Goal: Task Accomplishment & Management: Use online tool/utility

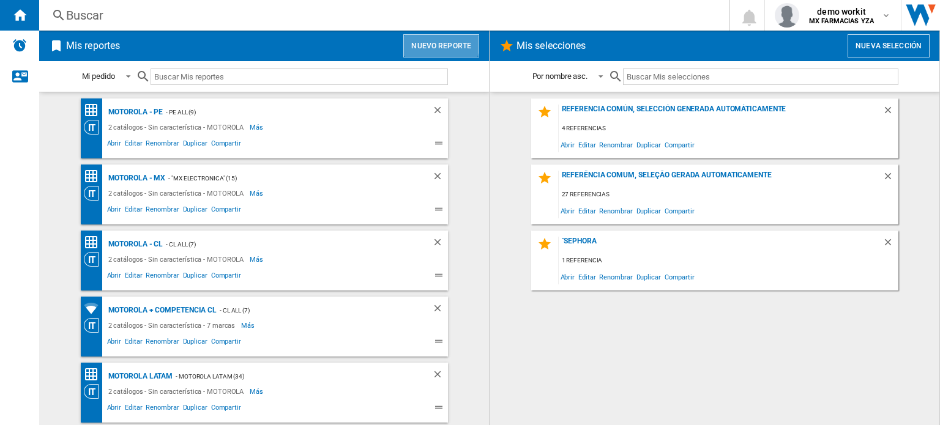
click at [433, 41] on button "Nuevo reporte" at bounding box center [441, 45] width 76 height 23
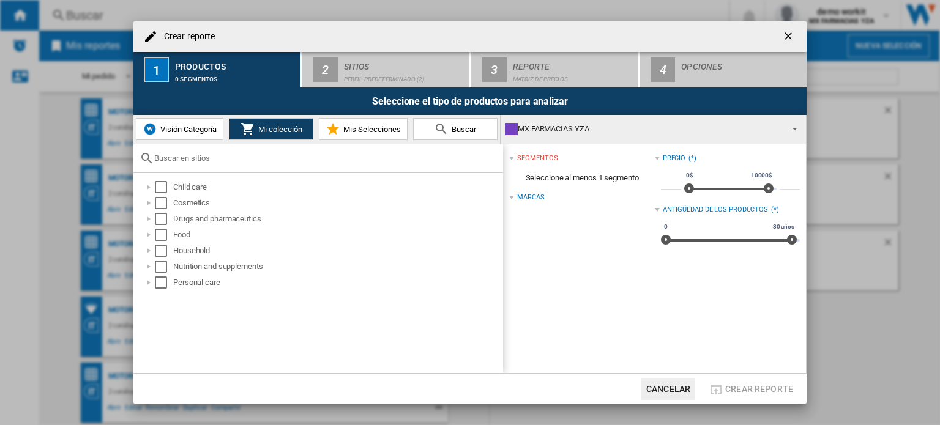
click at [620, 129] on div "MX FARMACIAS YZA" at bounding box center [643, 129] width 276 height 17
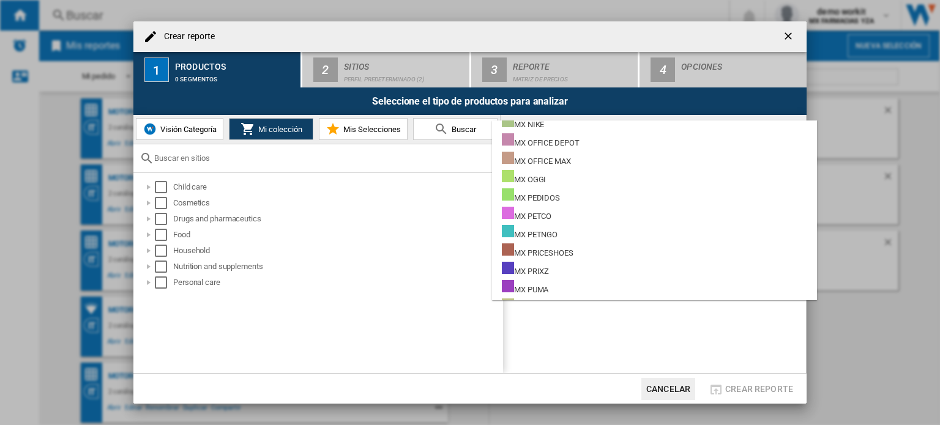
scroll to position [9246, 0]
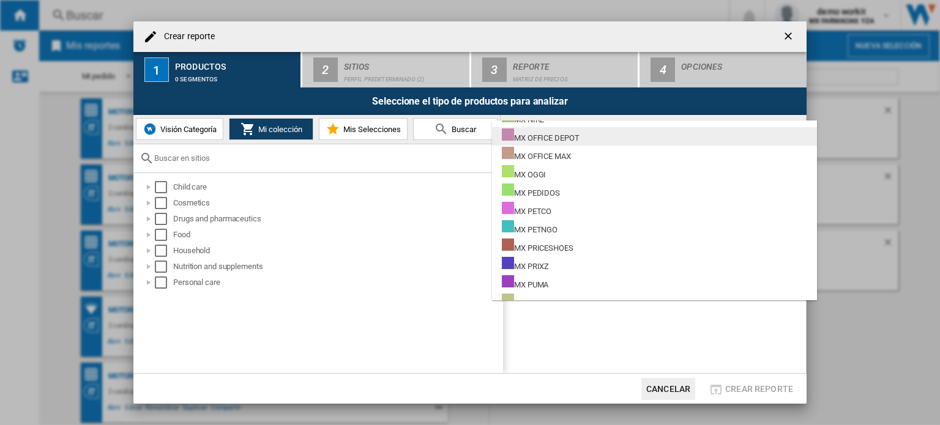
click at [576, 138] on div "MX OFFICE DEPOT" at bounding box center [541, 136] width 78 height 15
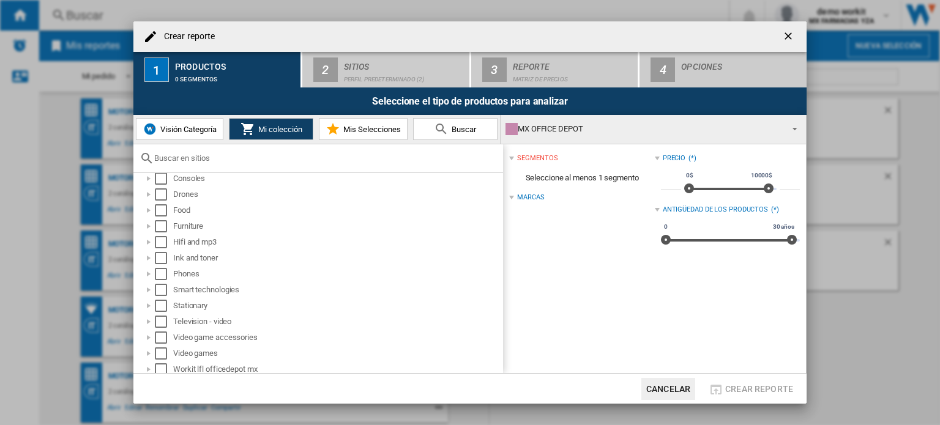
scroll to position [92, 0]
click at [654, 129] on div "MX OFFICE DEPOT" at bounding box center [643, 129] width 276 height 17
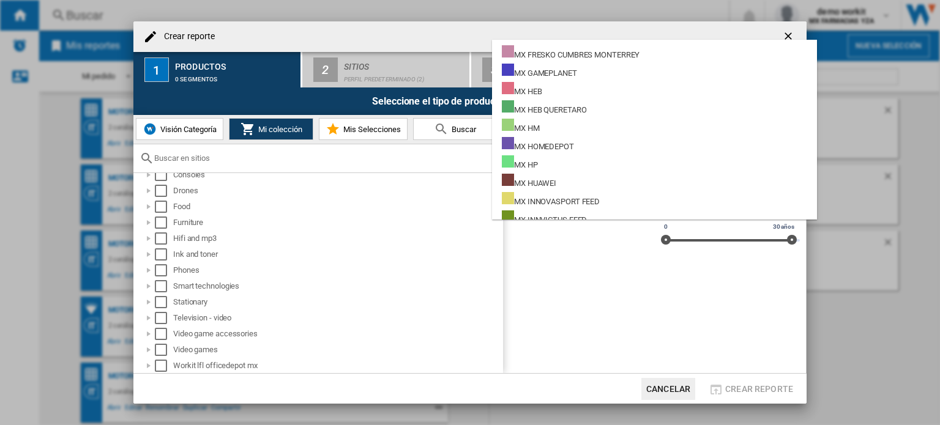
scroll to position [8560, 0]
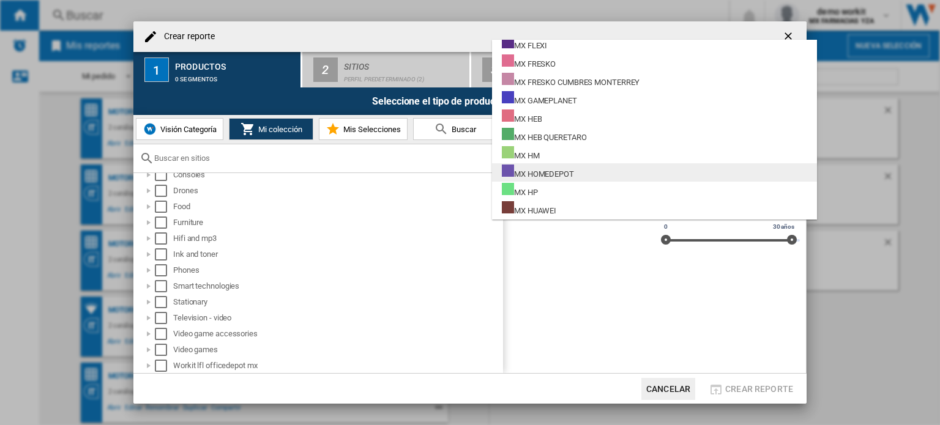
click at [573, 170] on div "MX HOMEDEPOT" at bounding box center [538, 172] width 72 height 15
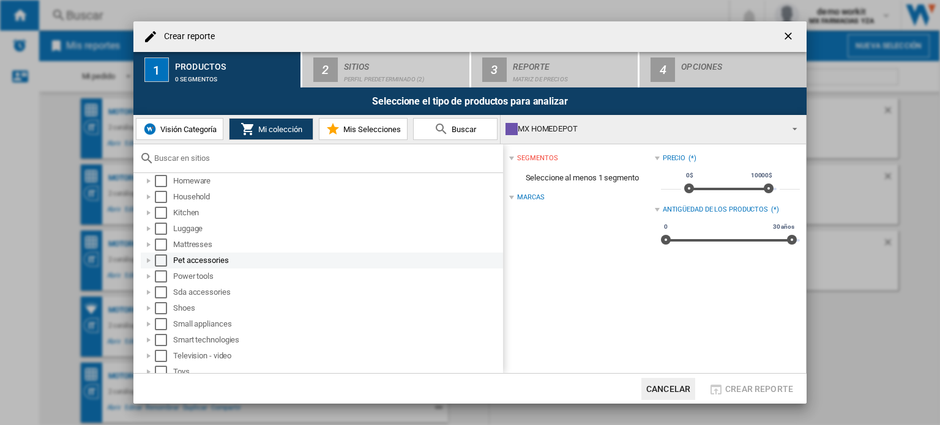
scroll to position [267, 0]
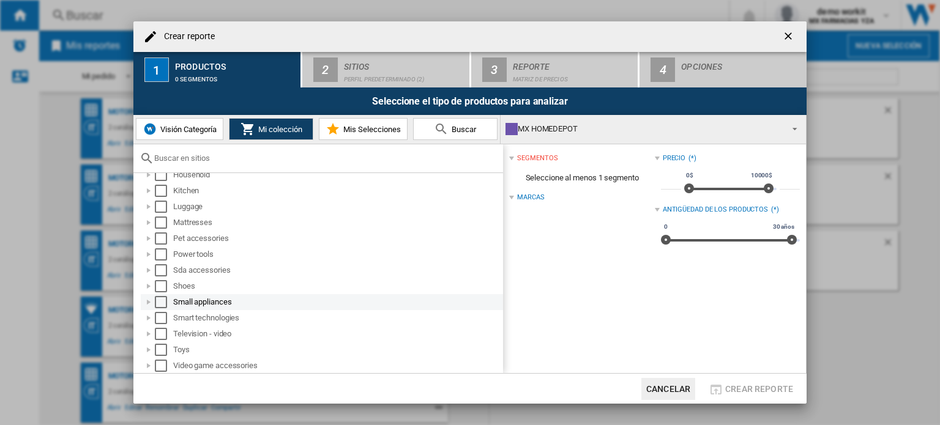
click at [144, 300] on div at bounding box center [149, 302] width 12 height 12
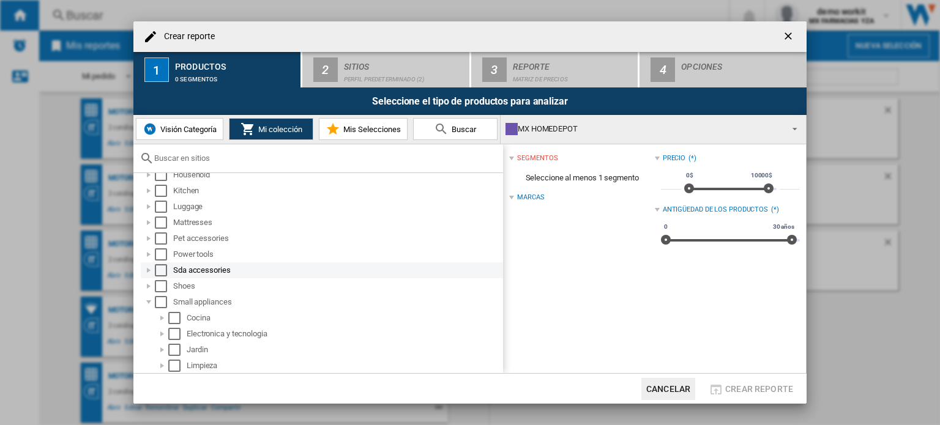
scroll to position [328, 0]
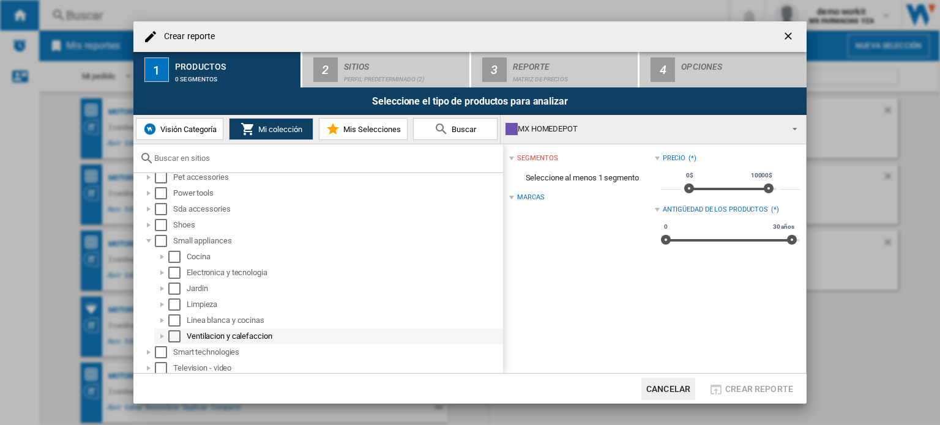
click at [162, 335] on div at bounding box center [162, 336] width 12 height 12
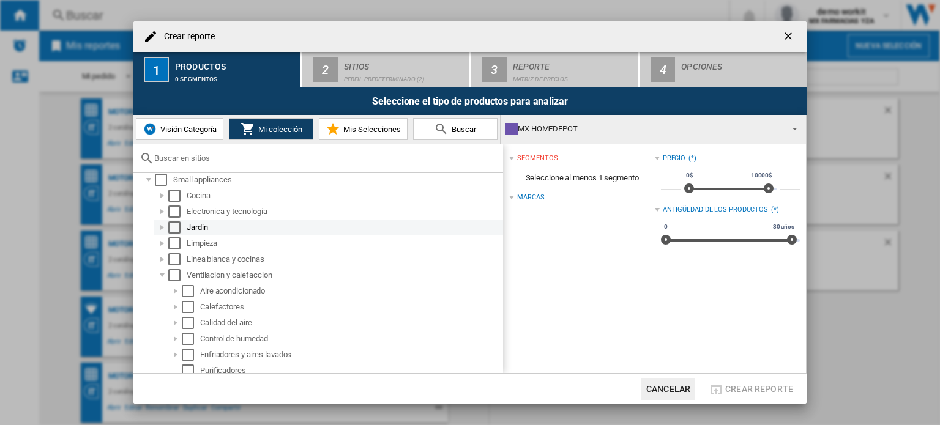
scroll to position [450, 0]
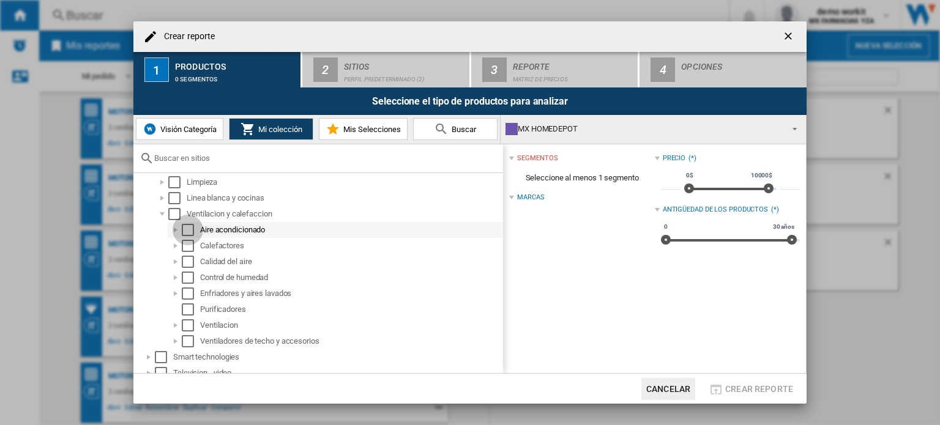
click at [185, 229] on div "Select" at bounding box center [188, 230] width 12 height 12
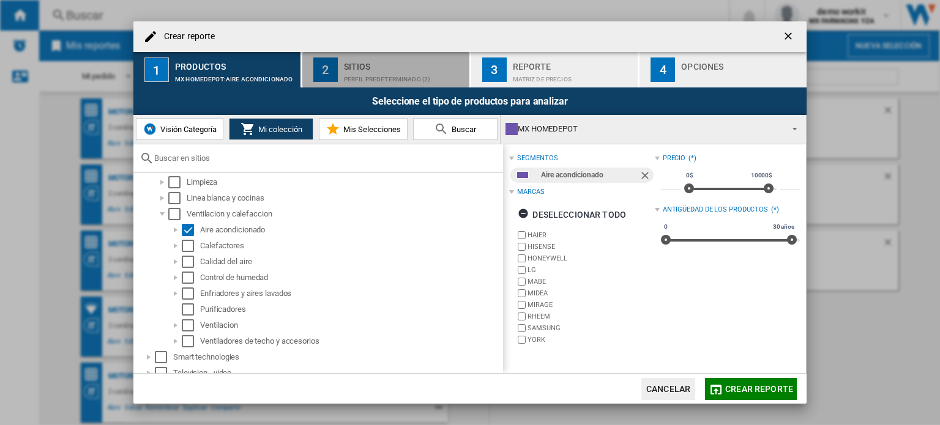
click at [389, 70] on div "Perfil predeterminado (2)" at bounding box center [404, 76] width 121 height 13
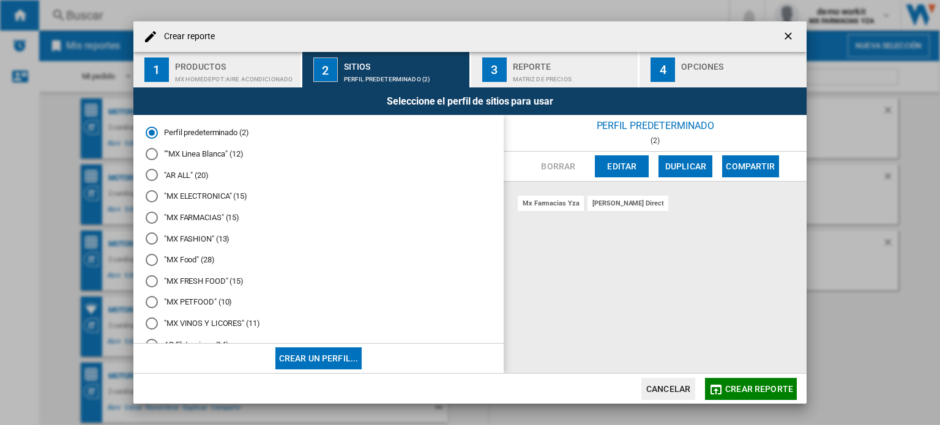
click at [215, 196] on md-radio-button ""MX ELECTRONICA" (15)" at bounding box center [319, 197] width 346 height 12
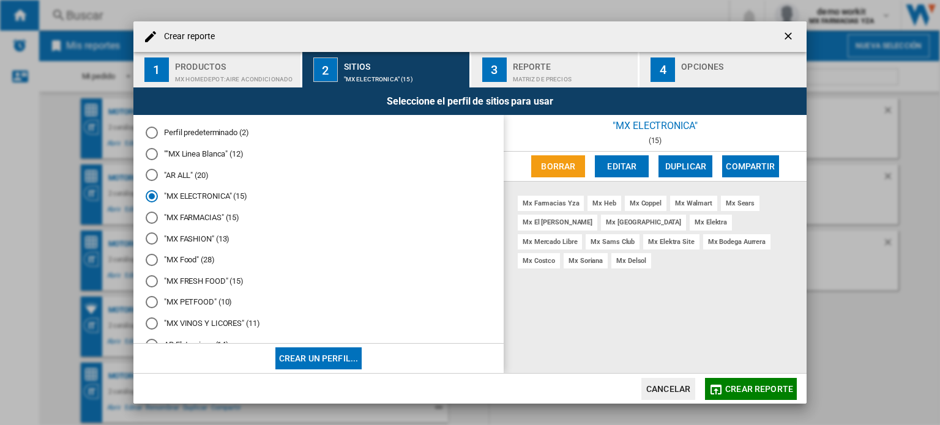
click at [750, 386] on span "Crear reporte" at bounding box center [759, 389] width 68 height 10
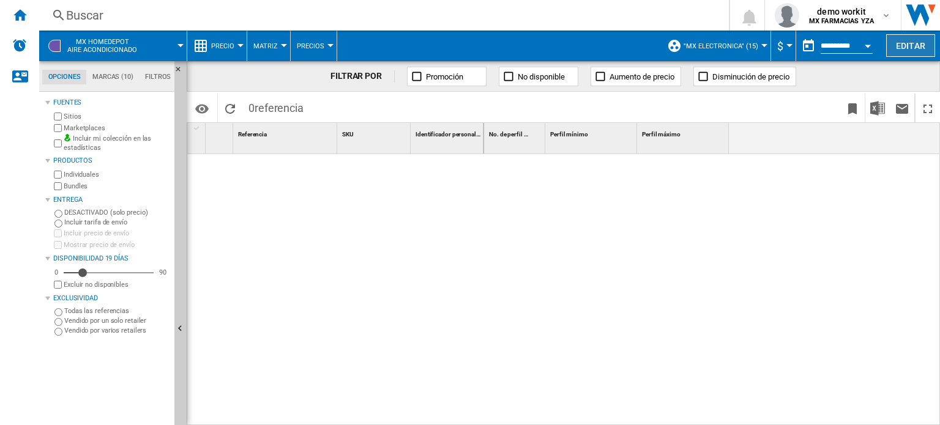
click at [913, 45] on button "Editar" at bounding box center [910, 45] width 49 height 23
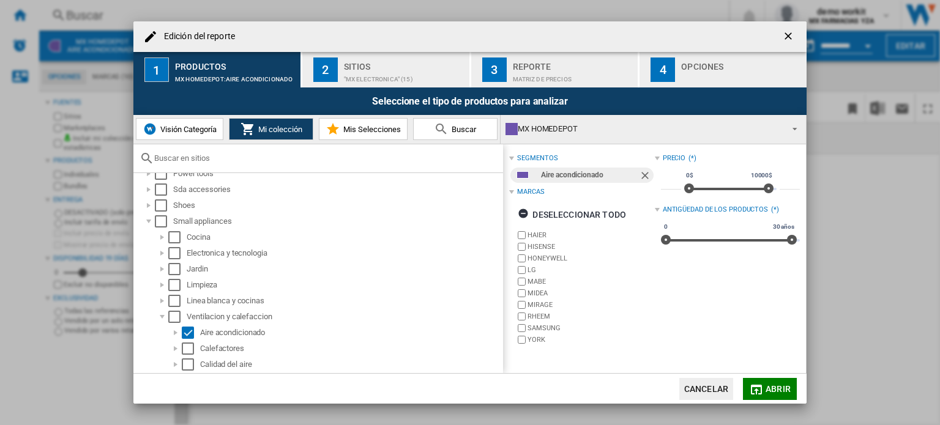
scroll to position [367, 0]
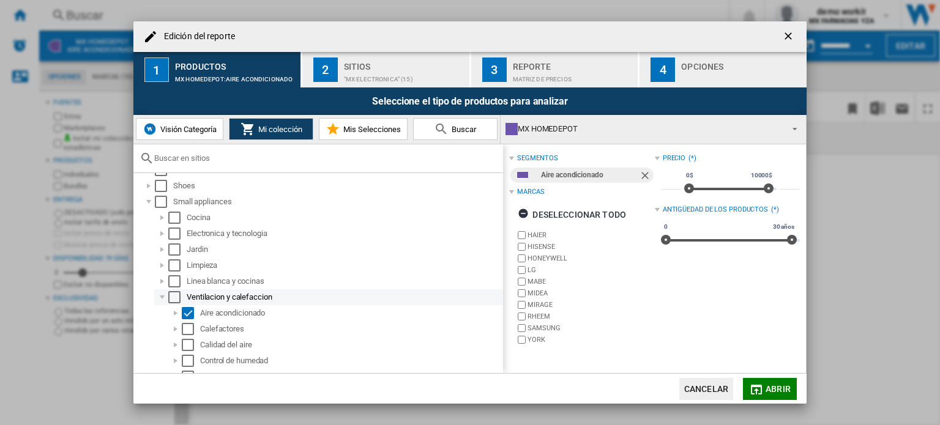
click at [177, 300] on div "Select" at bounding box center [174, 297] width 12 height 12
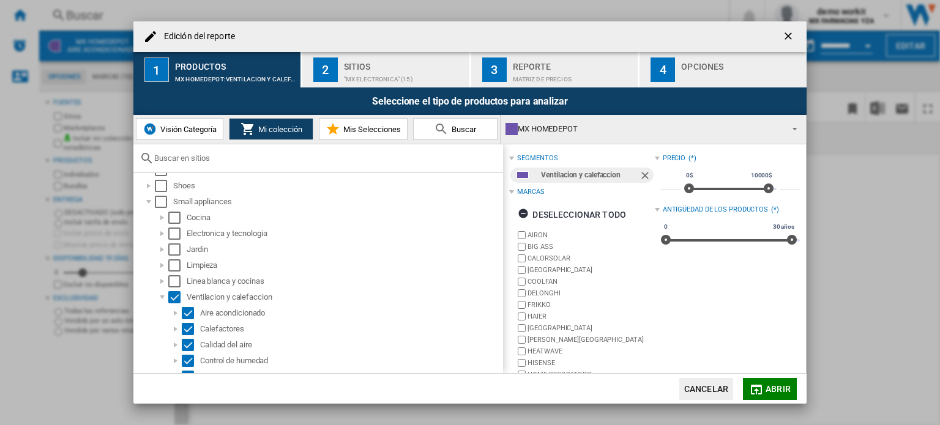
click at [775, 387] on span "Abrir" at bounding box center [778, 389] width 25 height 10
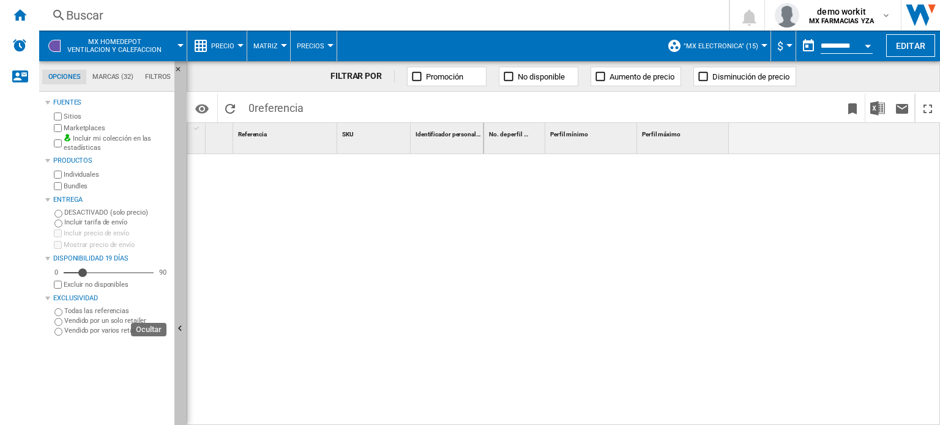
click at [184, 324] on ng-md-icon "Ocultar" at bounding box center [181, 330] width 15 height 15
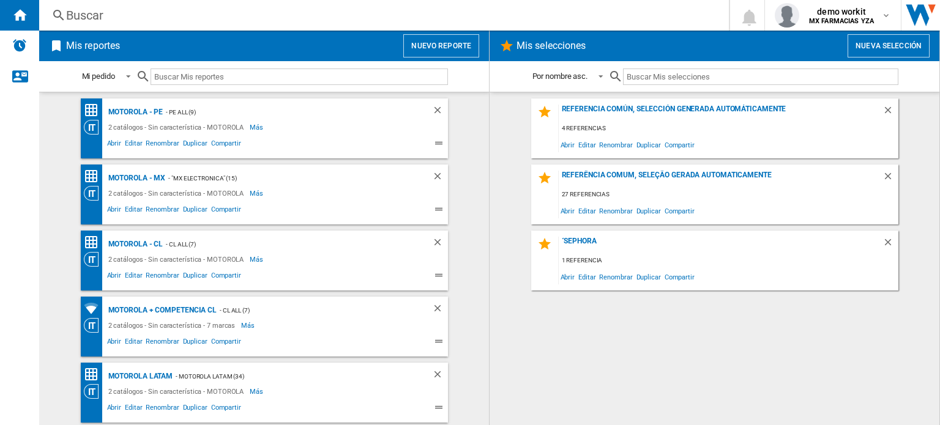
click at [448, 46] on button "Nuevo reporte" at bounding box center [441, 45] width 76 height 23
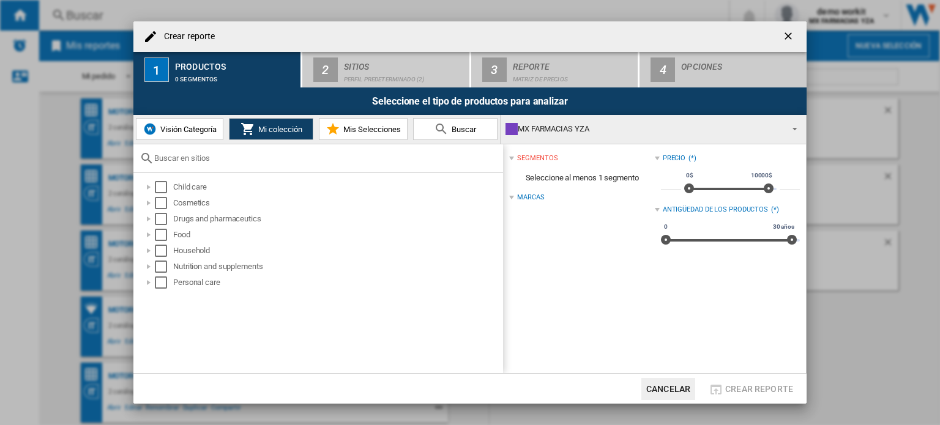
click at [596, 132] on div "MX FARMACIAS YZA" at bounding box center [643, 129] width 276 height 17
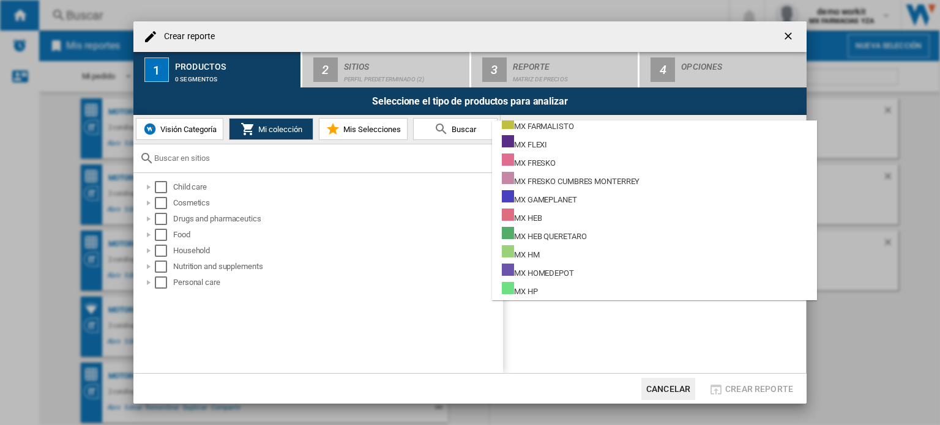
scroll to position [8572, 0]
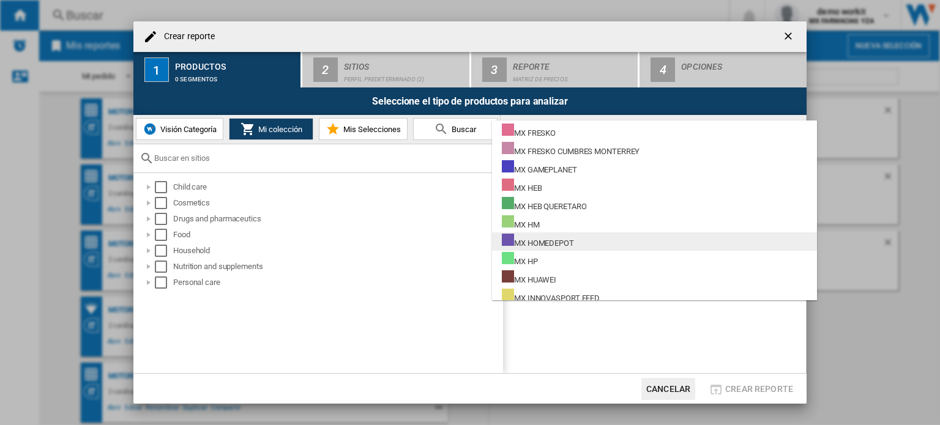
click at [563, 242] on div "MX HOMEDEPOT" at bounding box center [538, 241] width 72 height 15
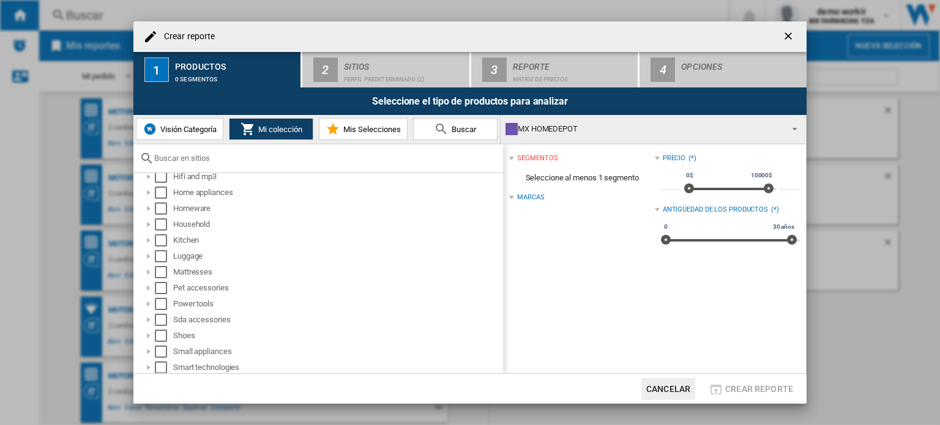
scroll to position [245, 0]
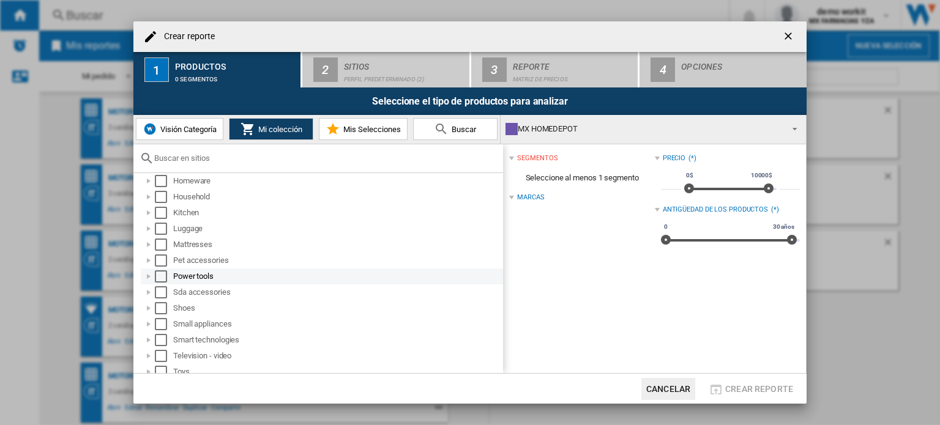
click at [149, 274] on div at bounding box center [149, 276] width 12 height 12
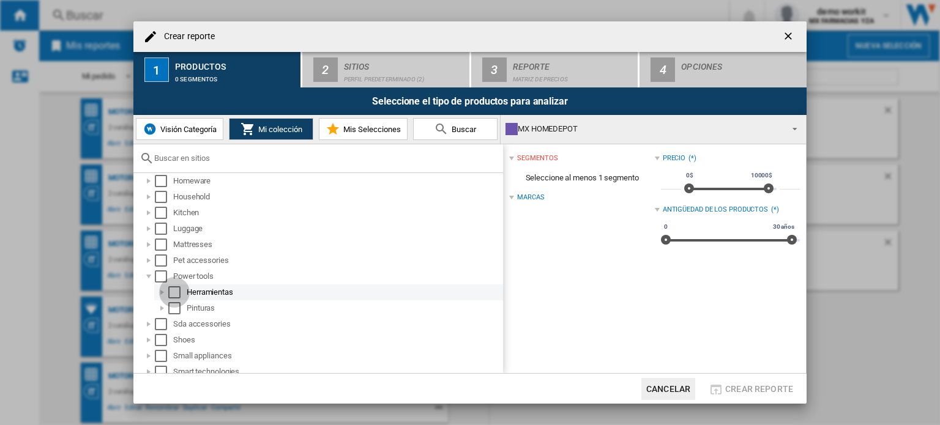
click at [176, 289] on div "Select" at bounding box center [174, 292] width 12 height 12
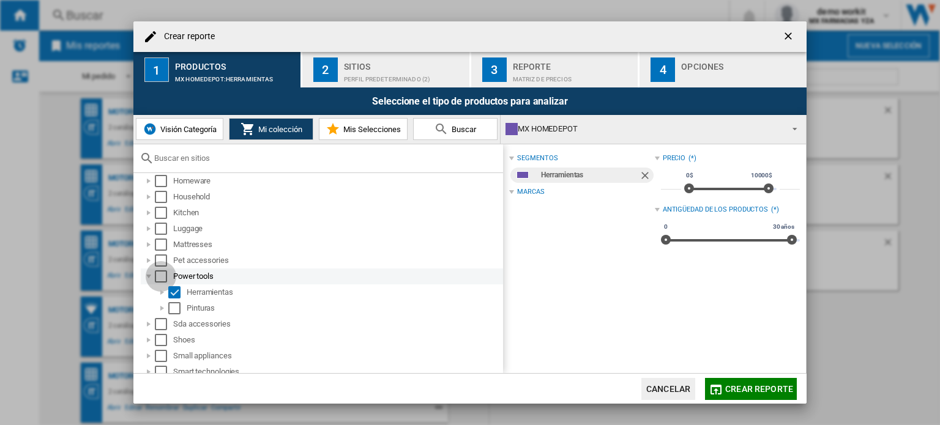
click at [161, 277] on div "Select" at bounding box center [161, 276] width 12 height 12
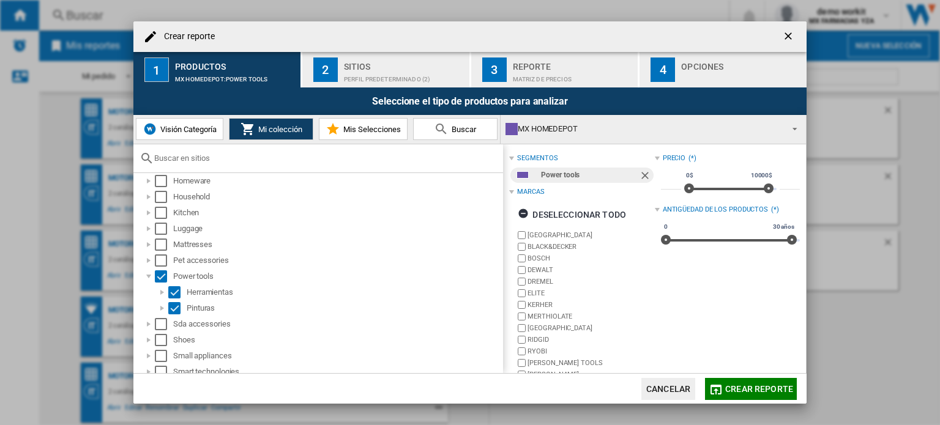
click at [375, 65] on div "Sitios" at bounding box center [404, 63] width 121 height 13
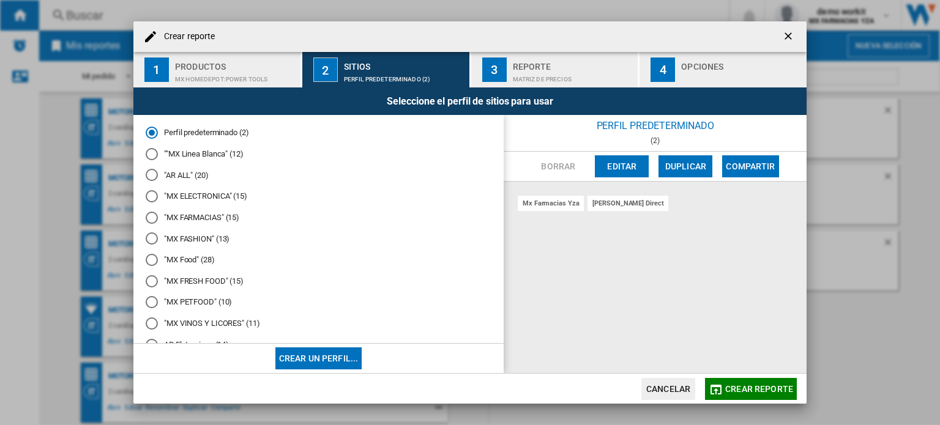
click at [202, 196] on md-radio-button ""MX ELECTRONICA" (15)" at bounding box center [319, 197] width 346 height 12
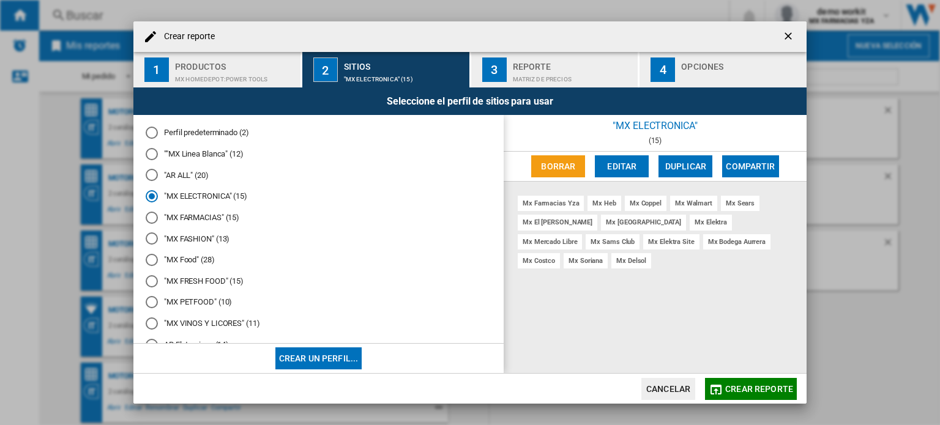
click at [714, 387] on md-icon "button" at bounding box center [716, 389] width 15 height 15
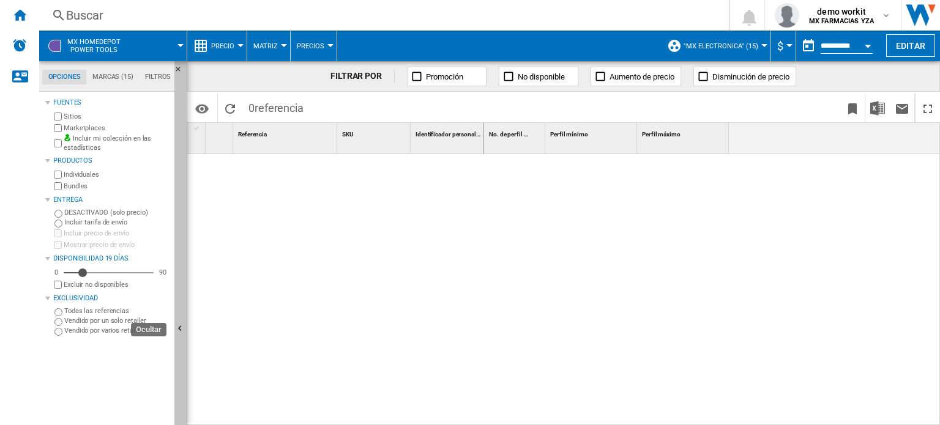
click at [181, 324] on ng-md-icon "Ocultar" at bounding box center [181, 330] width 15 height 15
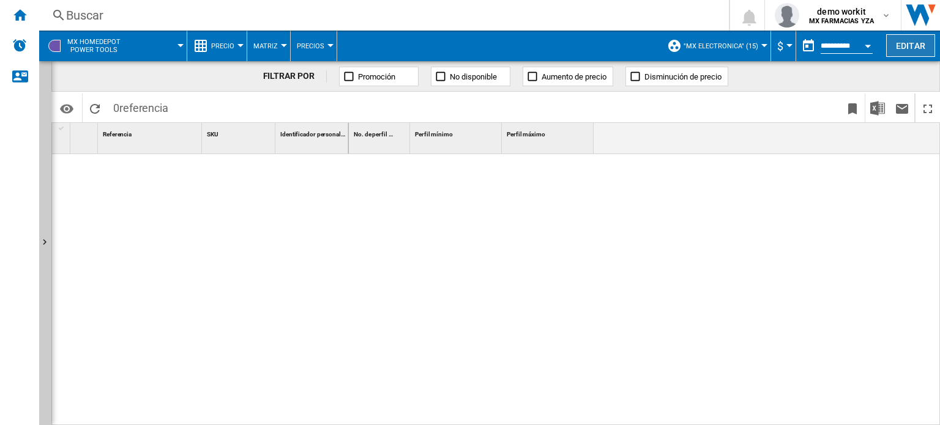
click at [908, 46] on button "Editar" at bounding box center [910, 45] width 49 height 23
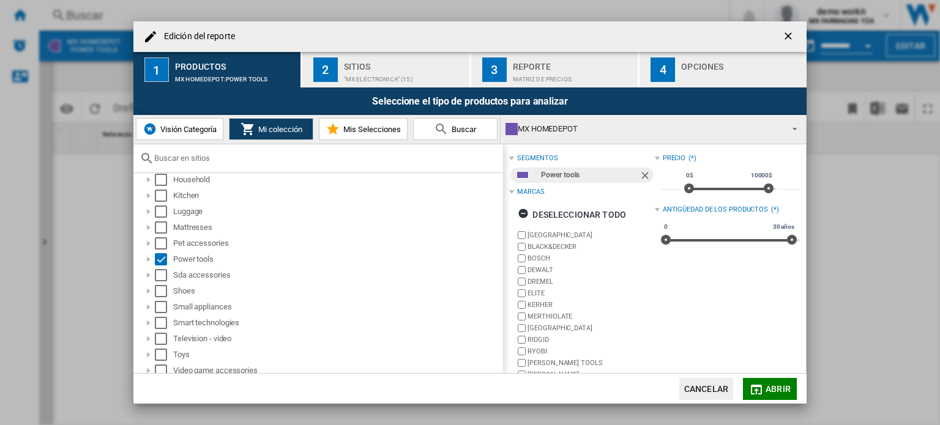
scroll to position [267, 0]
click at [642, 129] on div "MX HOMEDEPOT" at bounding box center [643, 129] width 276 height 17
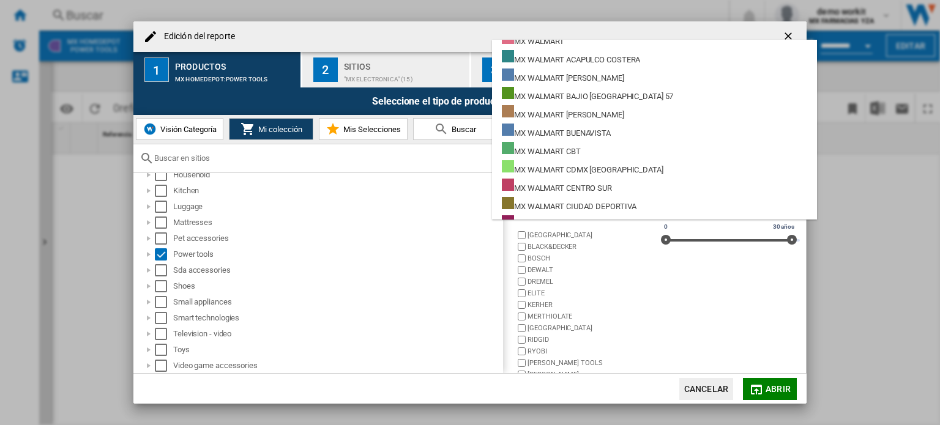
scroll to position [9705, 0]
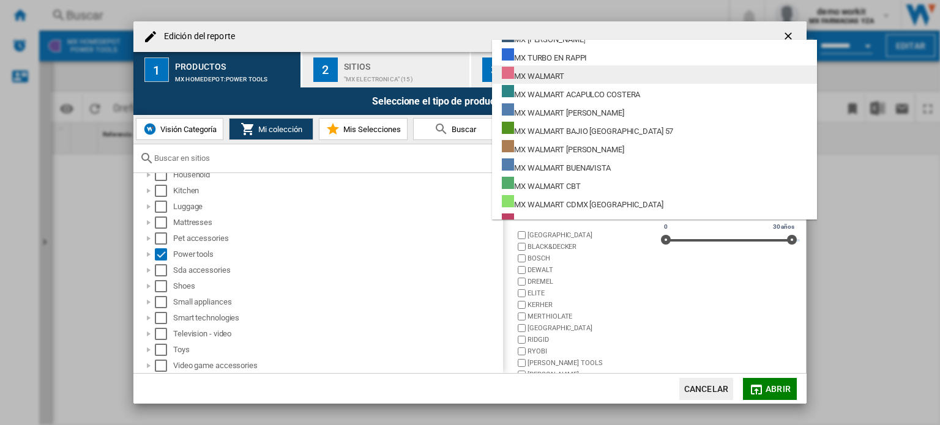
click at [558, 78] on div "MX WALMART" at bounding box center [533, 74] width 62 height 15
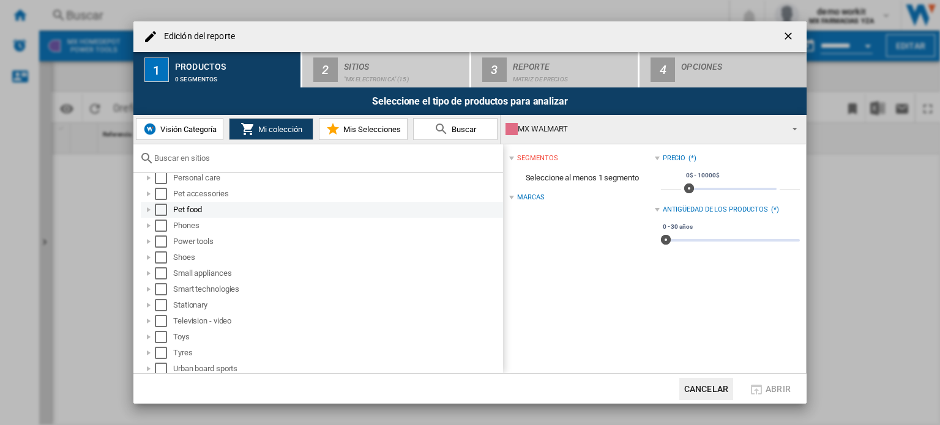
scroll to position [673, 0]
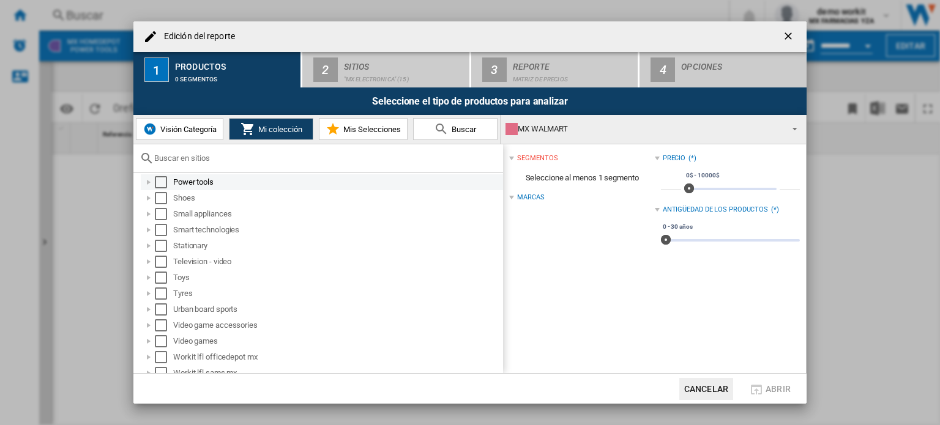
click at [163, 184] on div "Select" at bounding box center [161, 182] width 12 height 12
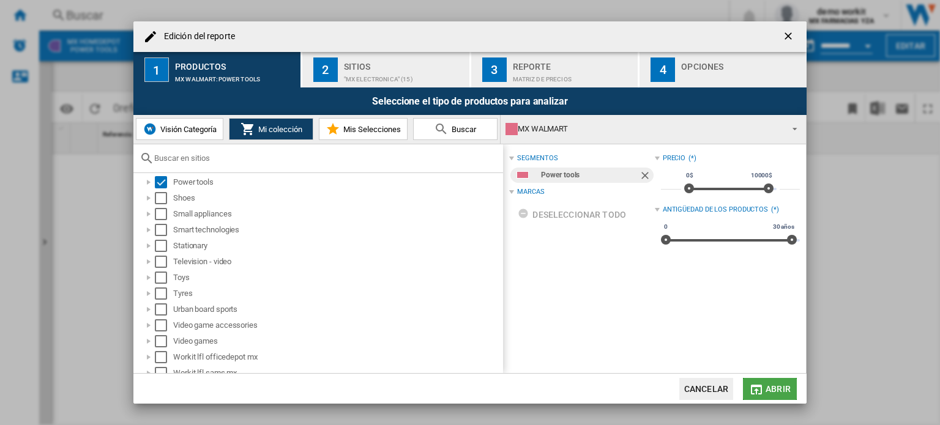
click at [759, 382] on md-icon "button" at bounding box center [756, 389] width 15 height 15
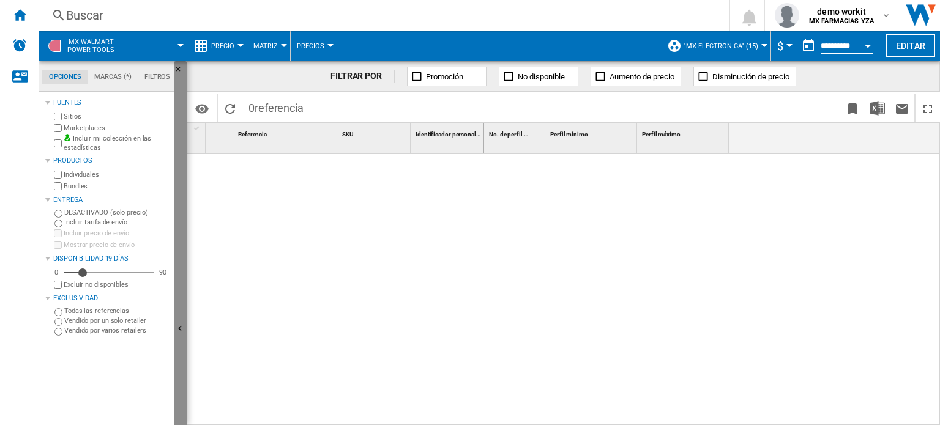
click at [182, 300] on button "Ocultar" at bounding box center [180, 329] width 12 height 537
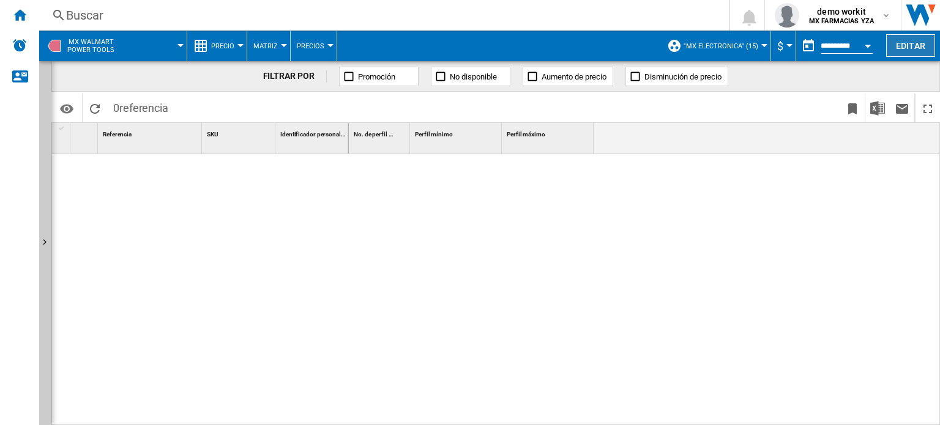
click at [901, 50] on button "Editar" at bounding box center [910, 45] width 49 height 23
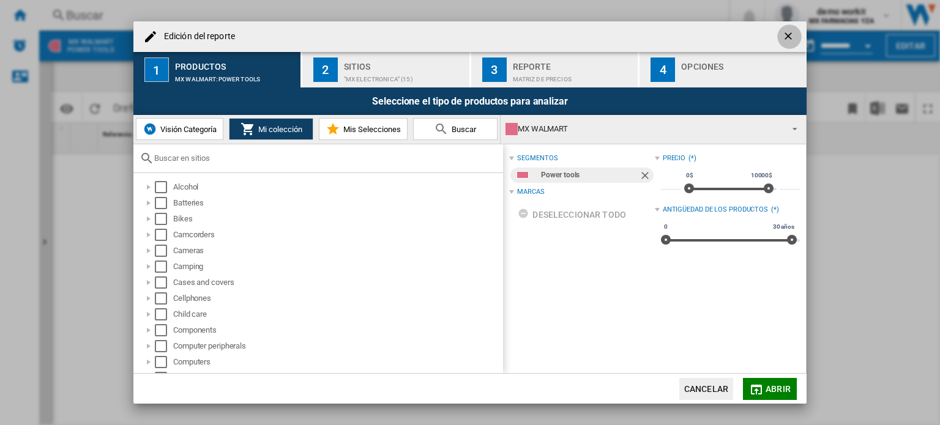
click at [785, 34] on ng-md-icon "getI18NText('BUTTONS.CLOSE_DIALOG')" at bounding box center [789, 37] width 15 height 15
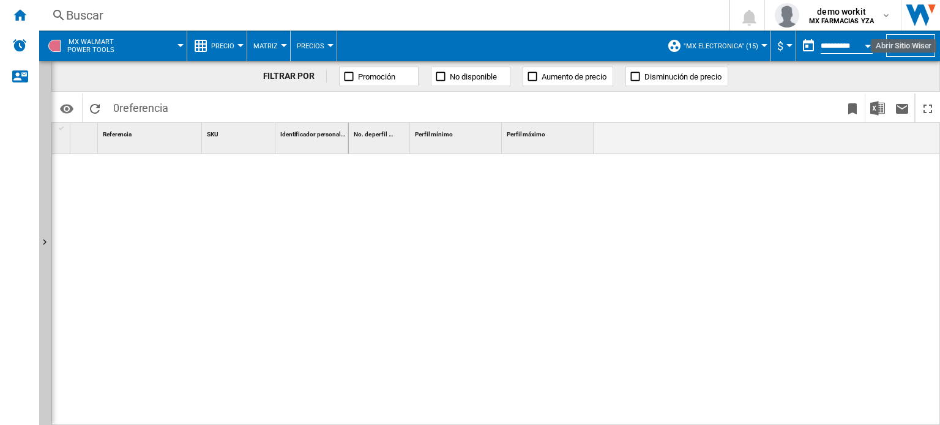
click at [913, 13] on img "Abrir Sitio Wiser" at bounding box center [920, 15] width 39 height 31
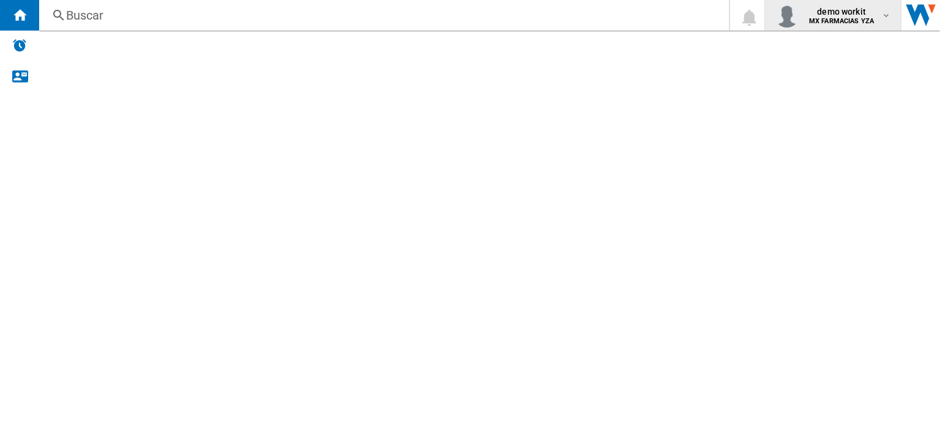
click at [889, 15] on md-icon "button" at bounding box center [886, 15] width 10 height 10
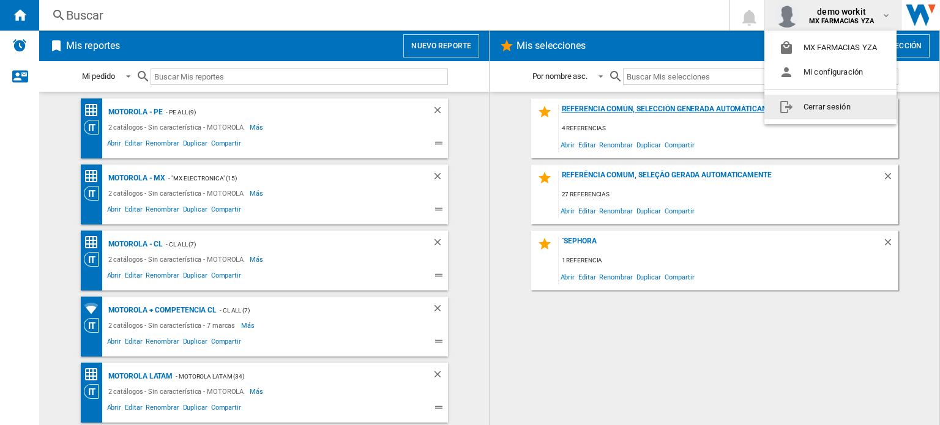
click at [837, 106] on button "Cerrar sesión" at bounding box center [830, 107] width 132 height 24
